Goal: Book appointment/travel/reservation

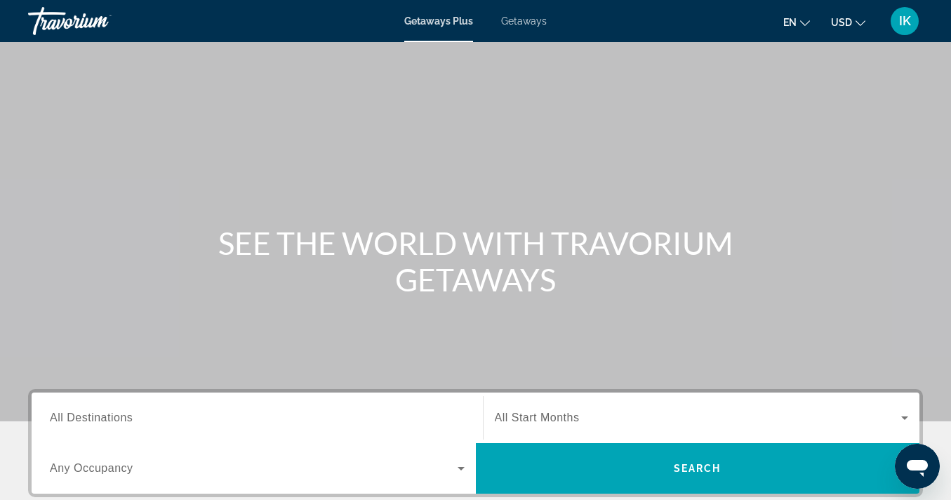
click at [526, 22] on span "Getaways" at bounding box center [524, 20] width 46 height 11
click at [84, 418] on span "All Destinations" at bounding box center [91, 417] width 83 height 12
click at [84, 418] on input "Destination All Destinations" at bounding box center [257, 418] width 415 height 17
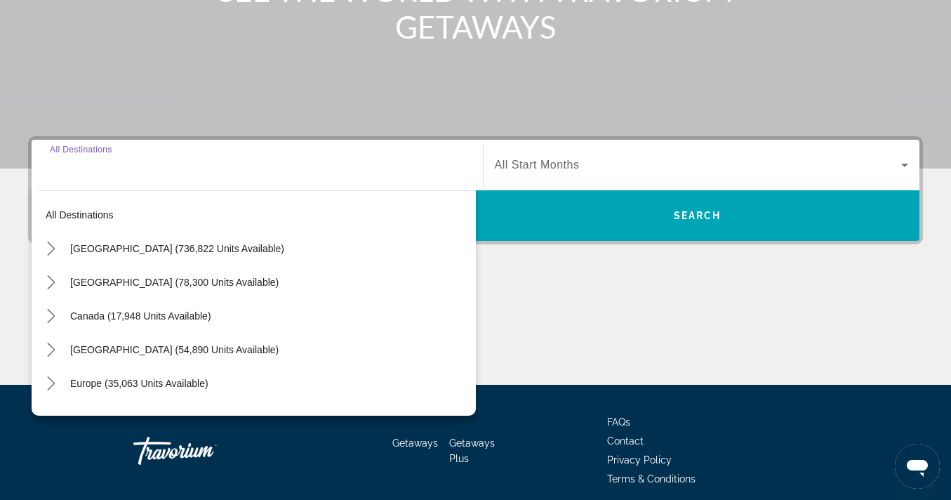
scroll to position [310, 0]
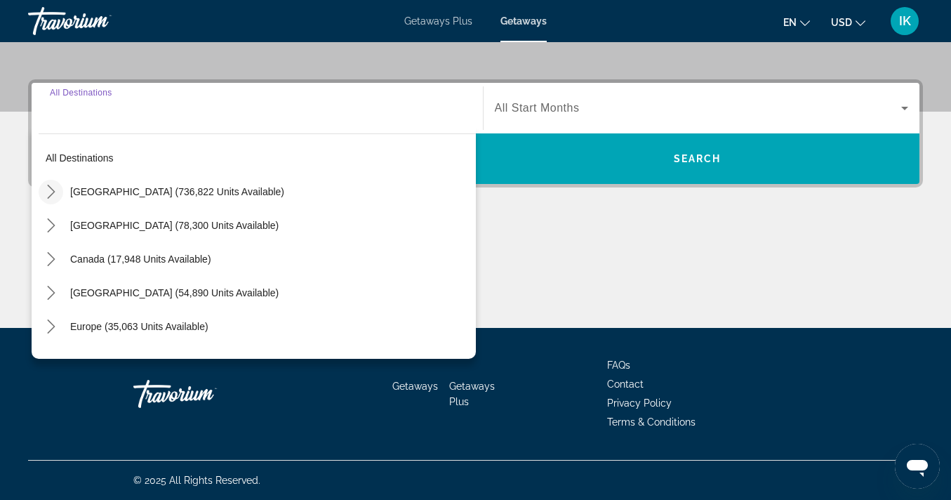
click at [53, 190] on icon "Toggle United States (736,822 units available) submenu" at bounding box center [51, 192] width 14 height 14
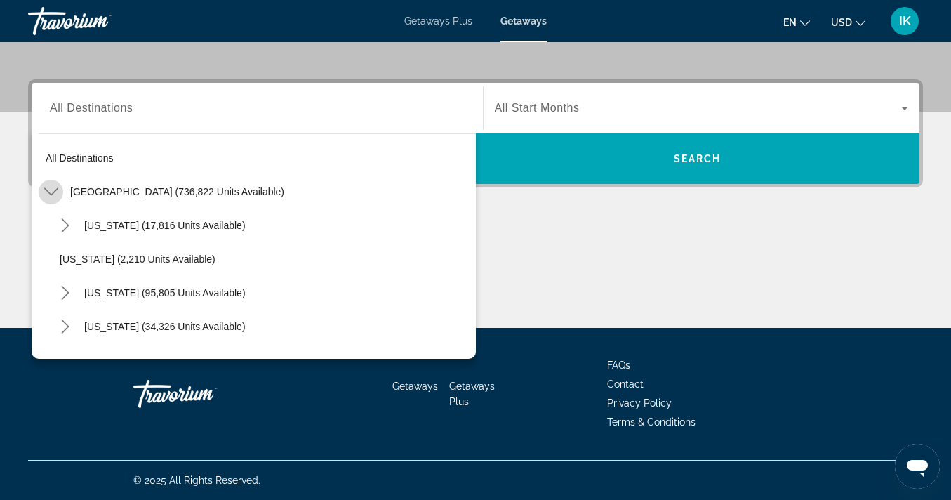
scroll to position [41, 0]
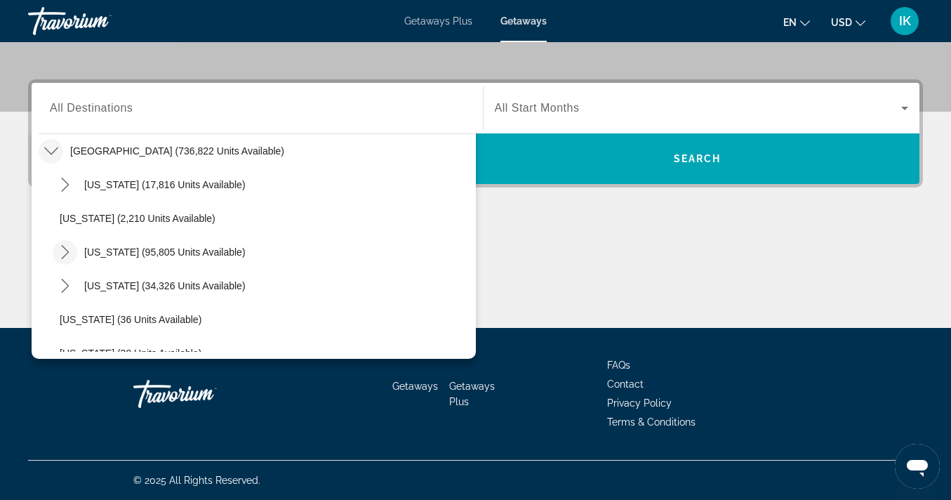
click at [66, 251] on icon "Toggle California (95,805 units available) submenu" at bounding box center [65, 252] width 14 height 14
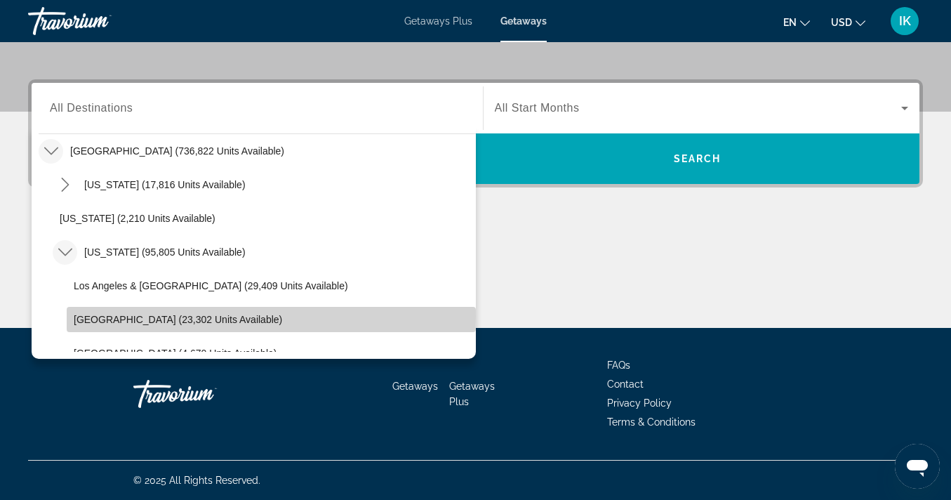
click at [107, 317] on span "Lake Tahoe (23,302 units available)" at bounding box center [178, 319] width 209 height 11
type input "**********"
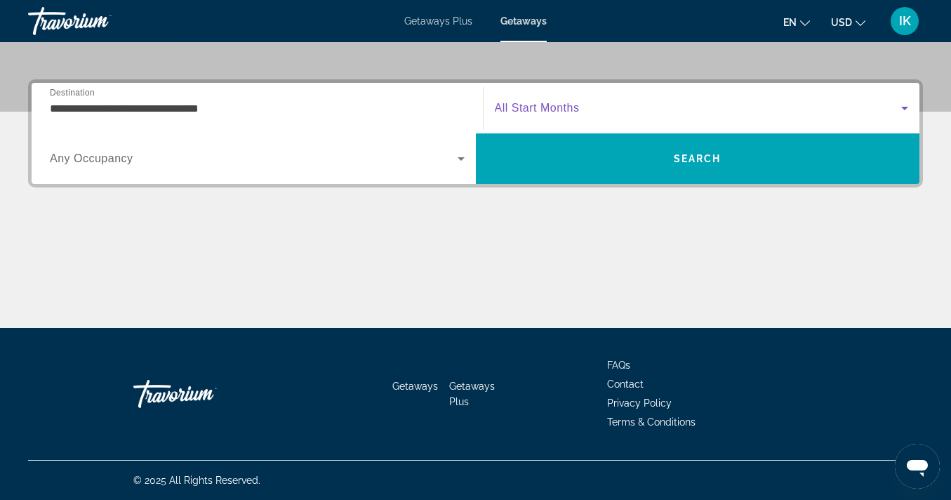
click at [906, 107] on icon "Search widget" at bounding box center [904, 109] width 7 height 4
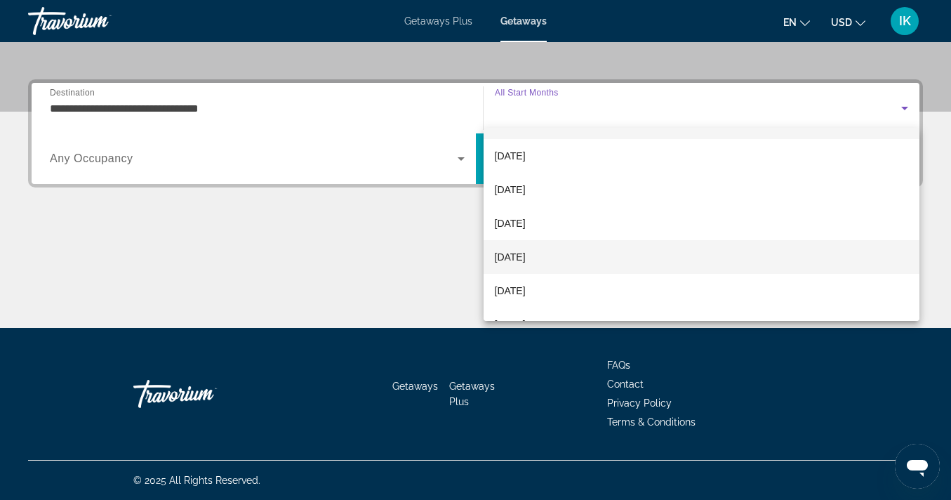
scroll to position [29, 0]
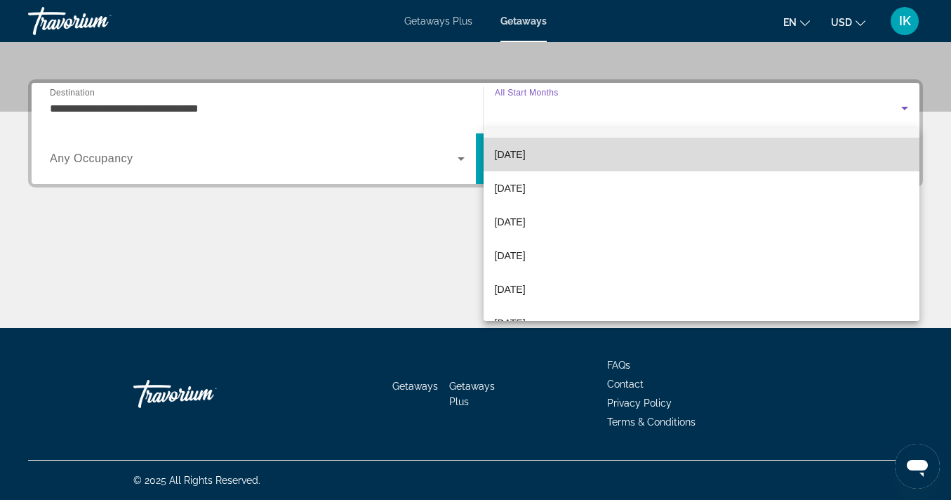
click at [526, 157] on span "October 2025" at bounding box center [510, 154] width 31 height 17
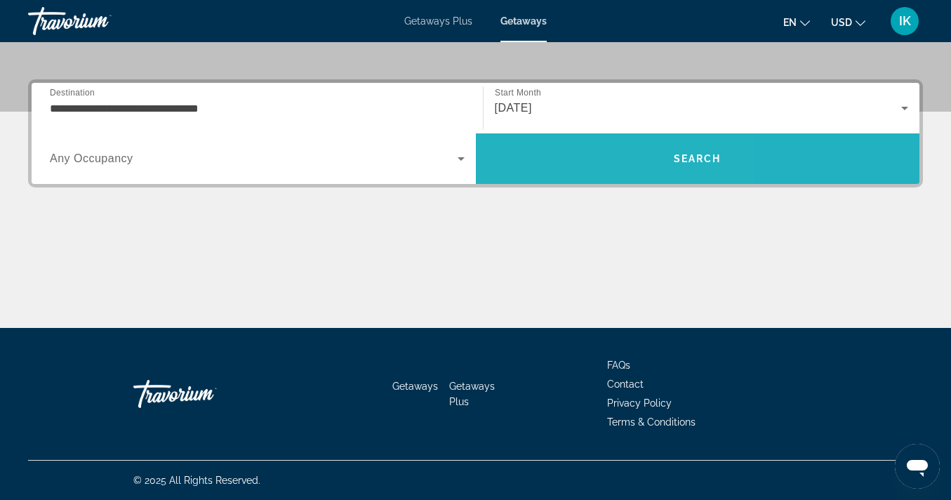
click at [570, 171] on span "Search" at bounding box center [698, 159] width 444 height 34
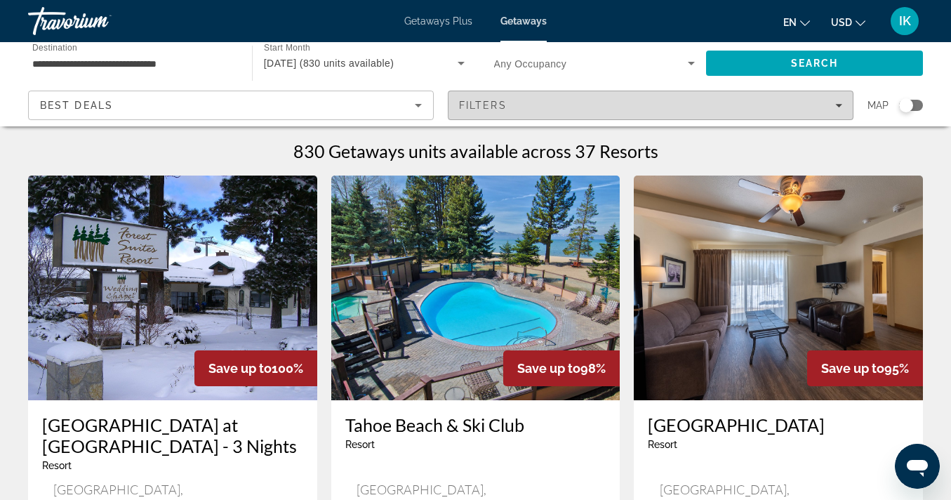
click at [842, 105] on span "Filters" at bounding box center [651, 105] width 404 height 34
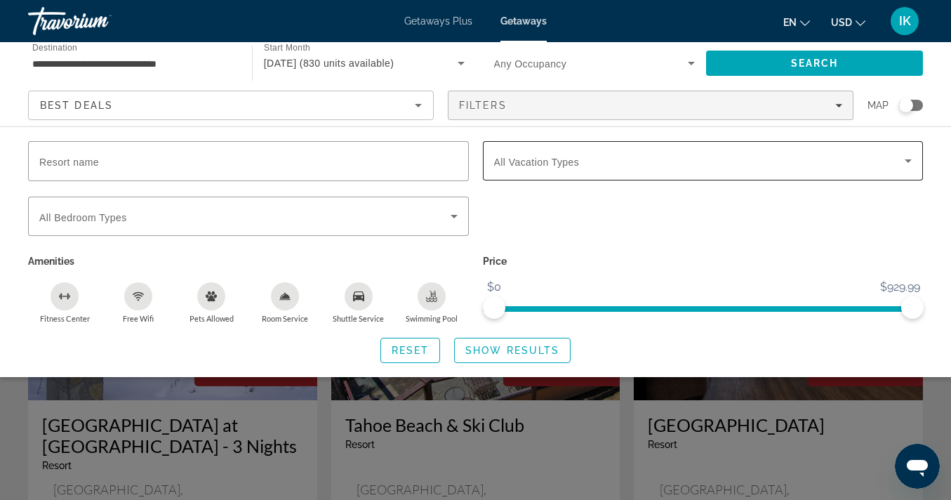
click at [908, 159] on icon "Search widget" at bounding box center [908, 160] width 17 height 17
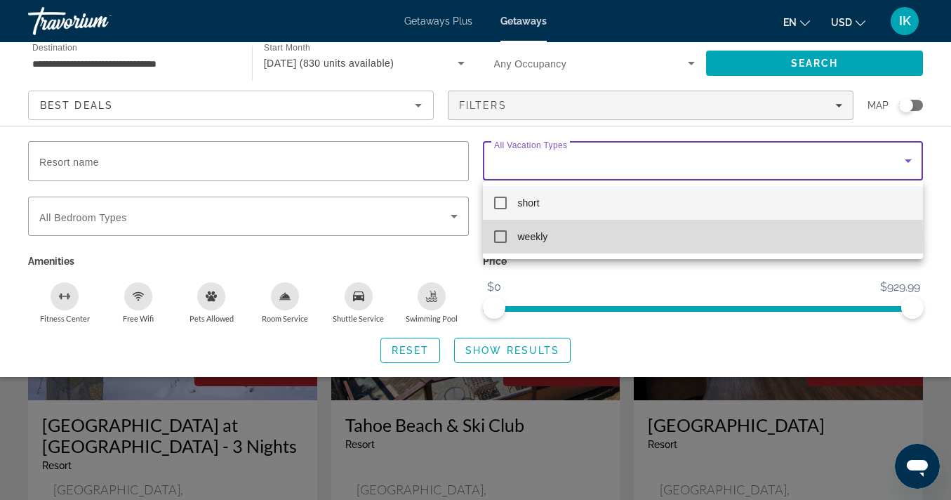
click at [502, 237] on mat-pseudo-checkbox at bounding box center [500, 236] width 13 height 13
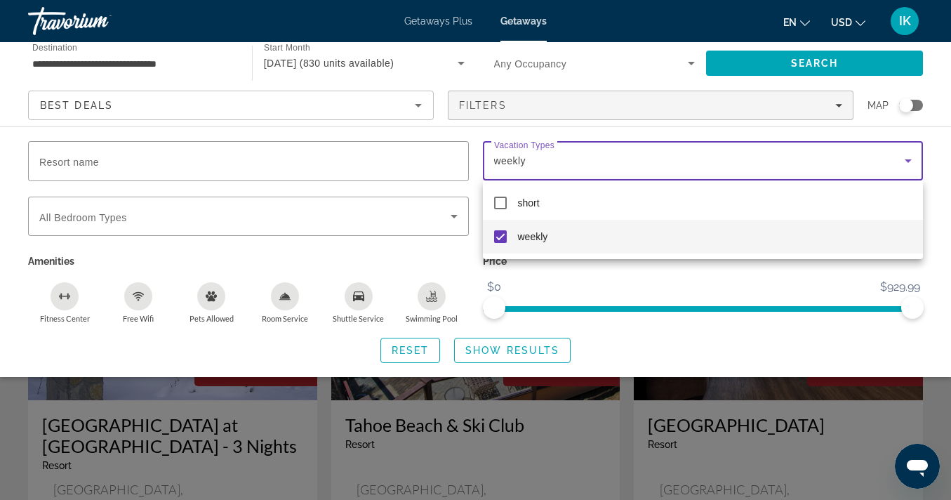
click at [494, 350] on div at bounding box center [475, 250] width 951 height 500
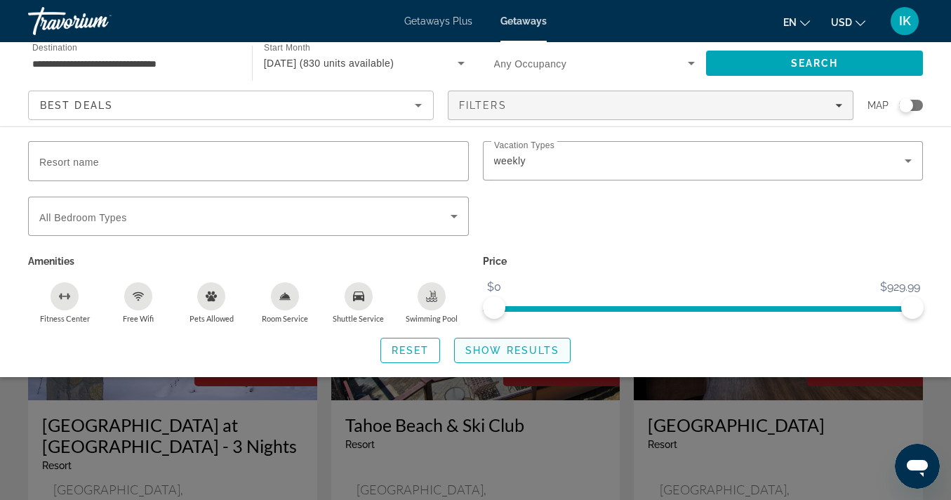
click at [503, 353] on span "Show Results" at bounding box center [512, 350] width 94 height 11
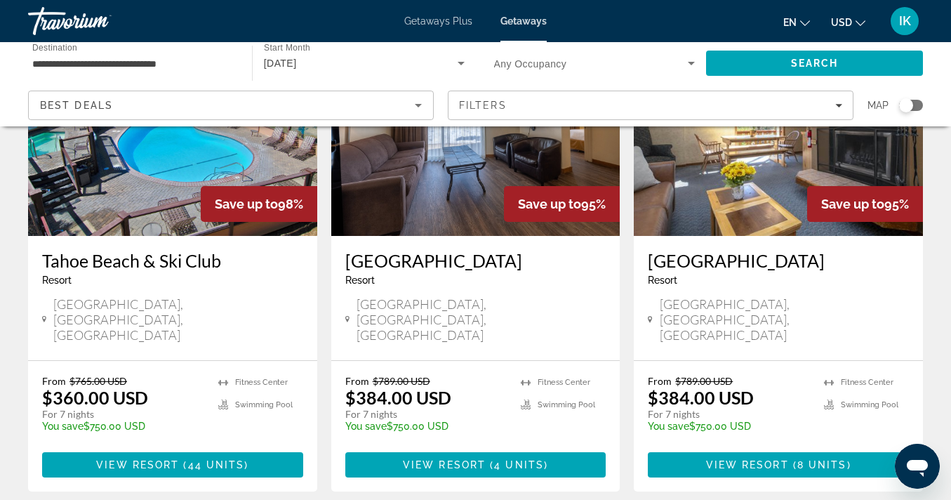
scroll to position [166, 0]
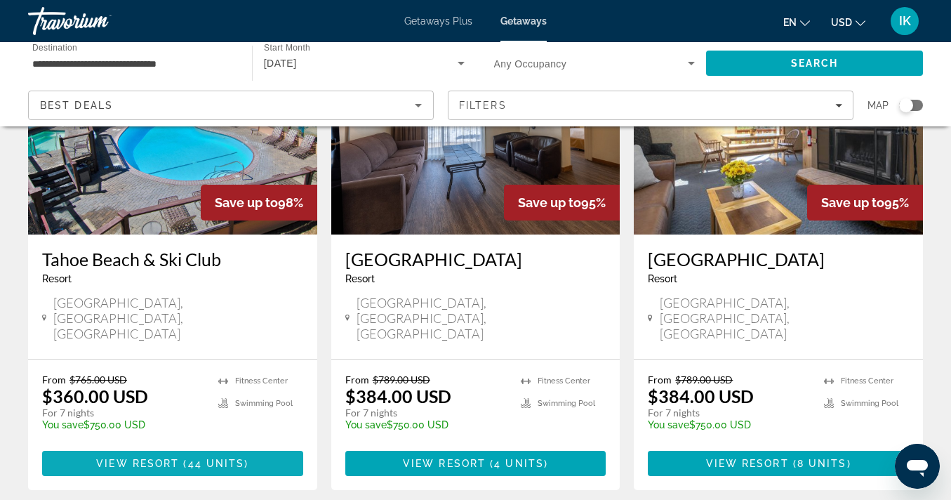
click at [161, 458] on span "View Resort" at bounding box center [137, 463] width 83 height 11
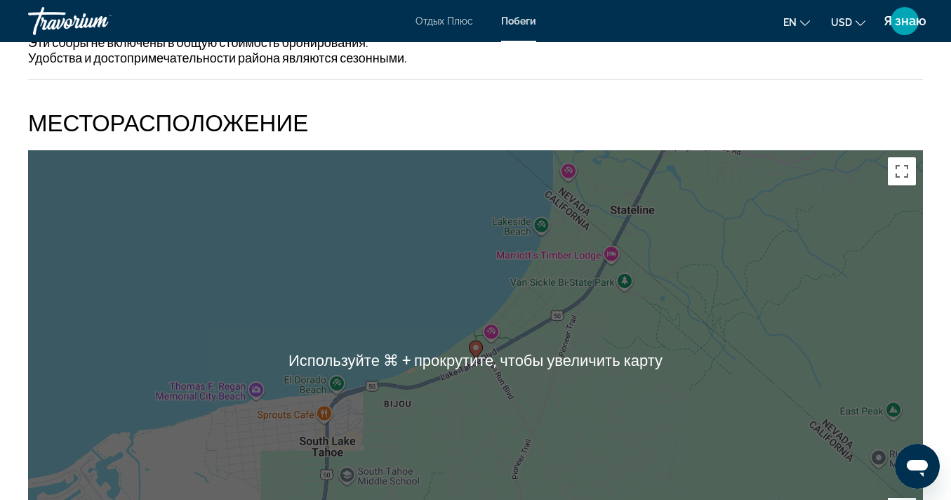
scroll to position [1964, 0]
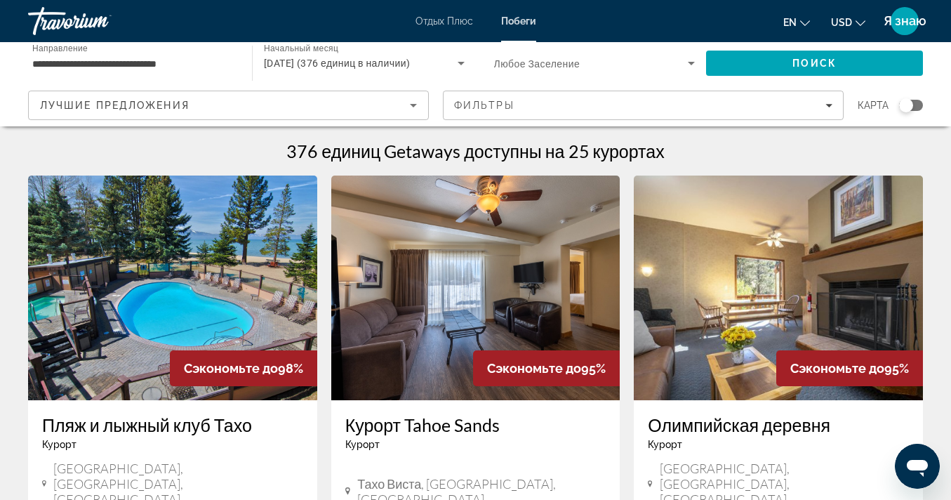
click at [458, 278] on img "Основное содержание" at bounding box center [475, 288] width 289 height 225
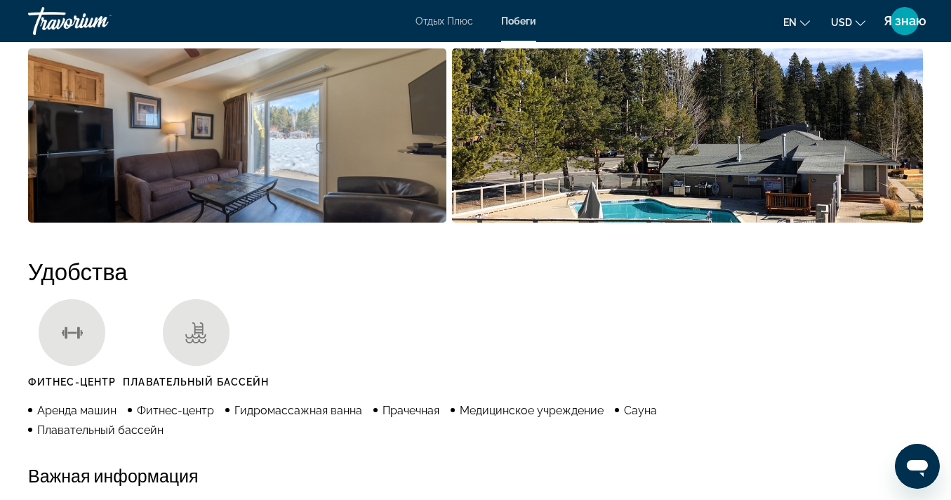
scroll to position [1141, 0]
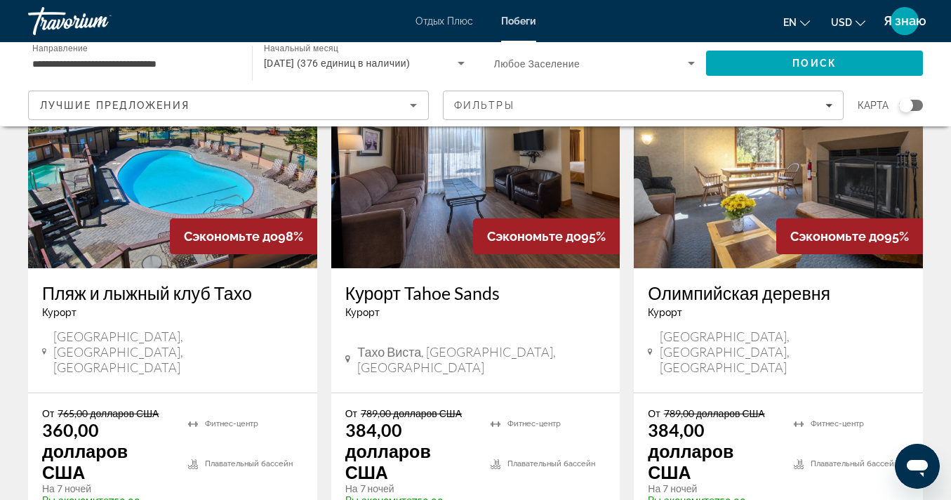
scroll to position [133, 0]
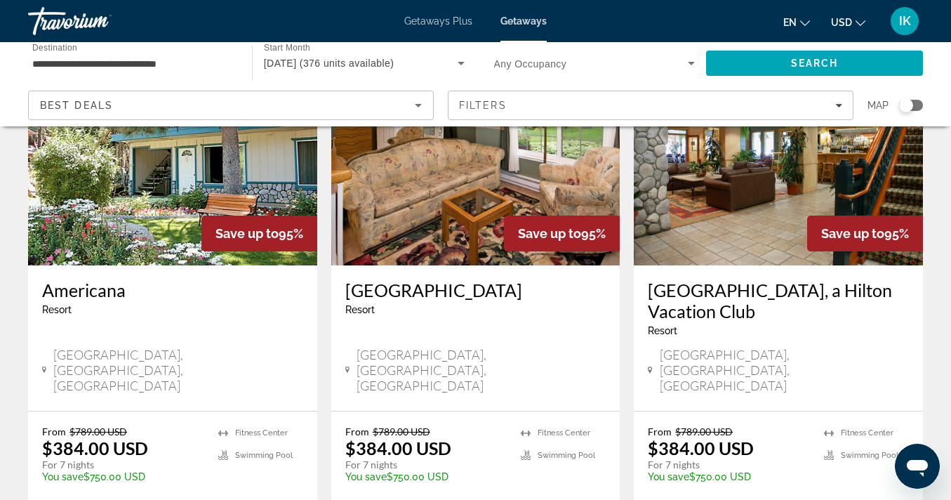
scroll to position [1681, 0]
click at [735, 149] on img "Main content" at bounding box center [778, 152] width 289 height 225
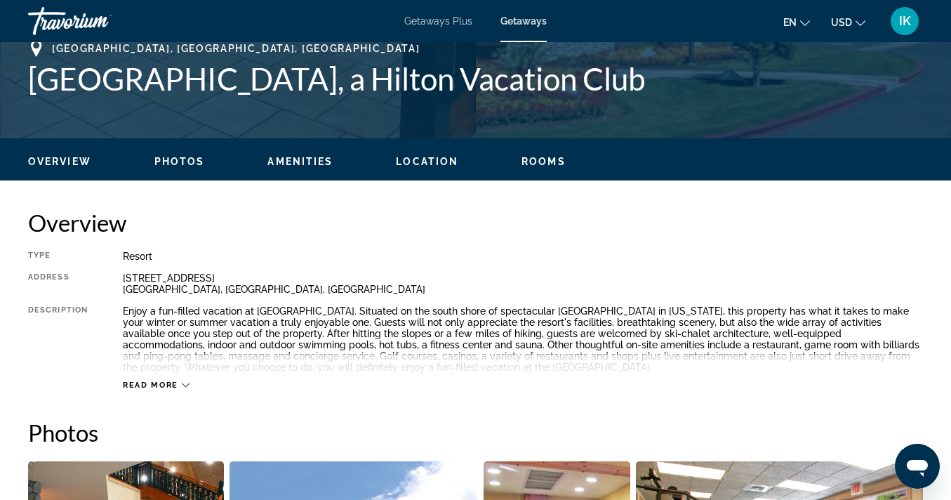
scroll to position [569, 0]
